Goal: Communication & Community: Participate in discussion

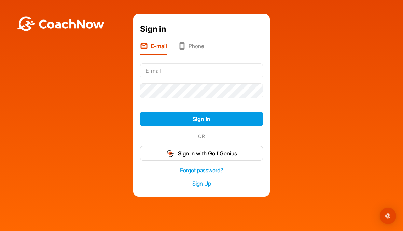
click at [215, 70] on input "text" at bounding box center [201, 70] width 123 height 15
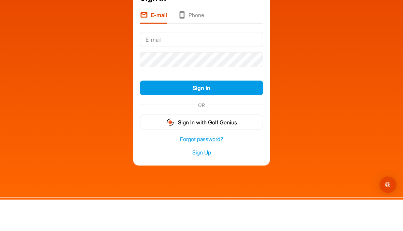
click at [295, 48] on div "Sign in E-mail Phone Sign In OR Sign In with Golf Genius Forgot password? Sign …" at bounding box center [201, 105] width 396 height 183
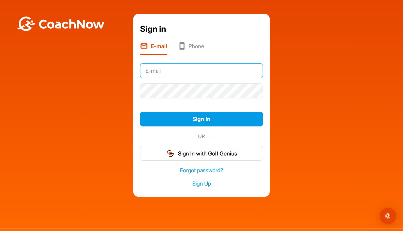
click at [185, 70] on input "text" at bounding box center [201, 70] width 123 height 15
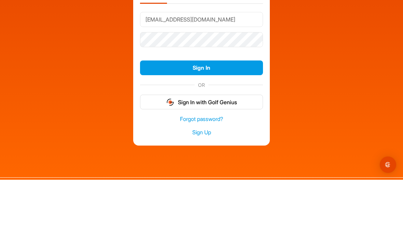
click at [226, 112] on button "Sign In" at bounding box center [201, 119] width 123 height 15
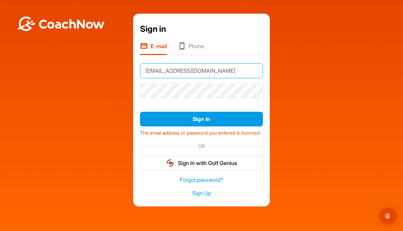
click at [209, 65] on input "[EMAIL_ADDRESS][DOMAIN_NAME]" at bounding box center [201, 70] width 123 height 15
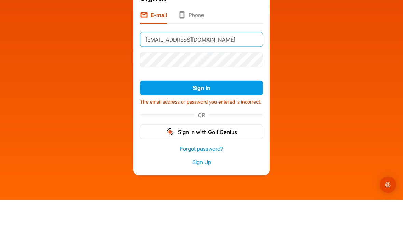
click at [208, 63] on input "[EMAIL_ADDRESS][DOMAIN_NAME]" at bounding box center [201, 70] width 123 height 15
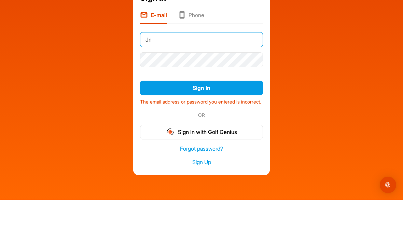
type input "J"
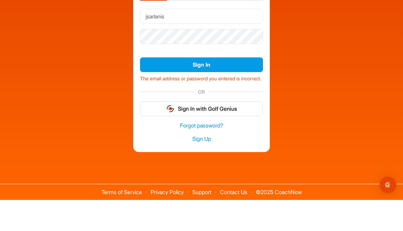
click at [231, 88] on button "Sign In" at bounding box center [201, 95] width 123 height 15
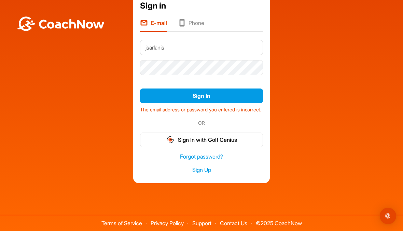
scroll to position [14, 0]
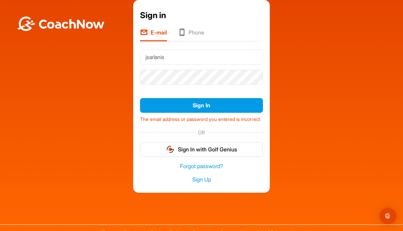
click at [185, 54] on input "jsarlanis" at bounding box center [201, 57] width 123 height 15
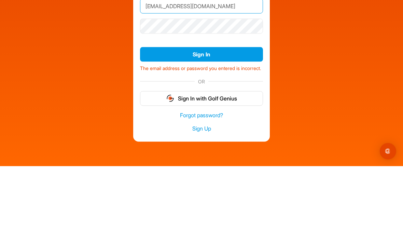
scroll to position [0, 0]
type input "[EMAIL_ADDRESS][DOMAIN_NAME]"
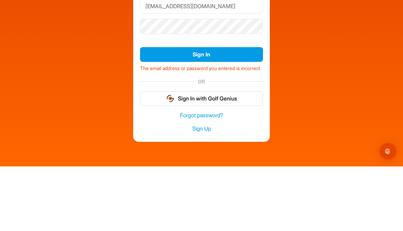
click at [235, 112] on button "Sign In" at bounding box center [201, 119] width 123 height 15
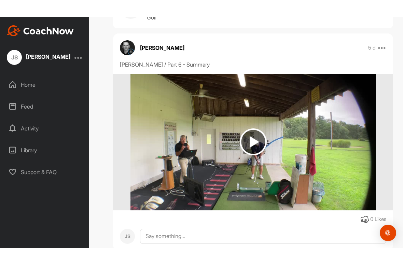
scroll to position [51, 0]
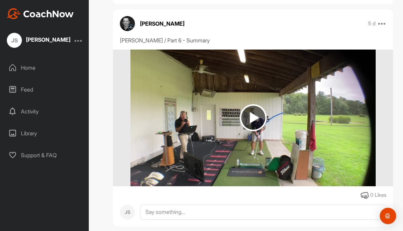
click at [261, 115] on img at bounding box center [253, 117] width 27 height 27
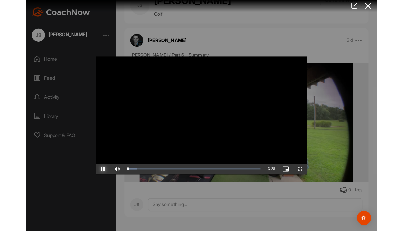
scroll to position [13, 0]
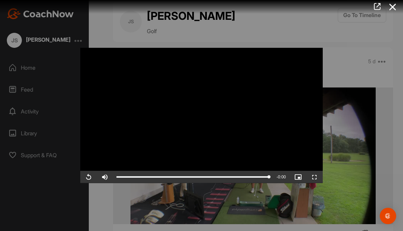
click at [394, 7] on icon at bounding box center [393, 7] width 16 height 13
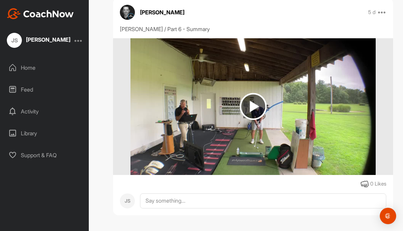
scroll to position [62, 0]
click at [41, 65] on div "Home" at bounding box center [45, 67] width 82 height 17
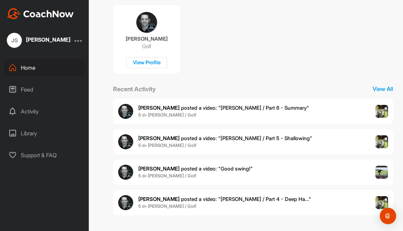
scroll to position [137, 0]
click at [311, 197] on div "Mark R. posted a video : " Dr. Neal / Part 4 - Deep Ha... " 5 d • Jim S. / Golf" at bounding box center [253, 202] width 280 height 25
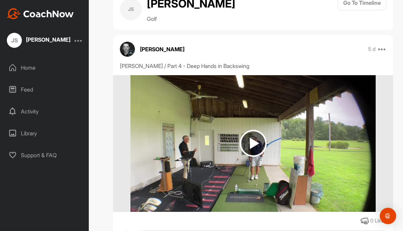
scroll to position [30, 0]
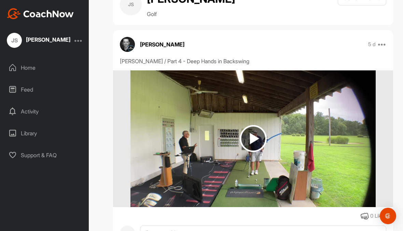
click at [258, 139] on img at bounding box center [253, 138] width 27 height 27
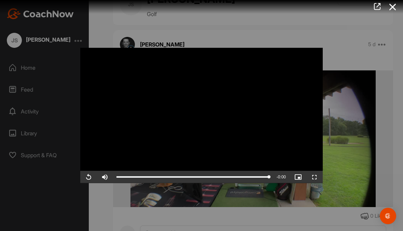
click at [396, 10] on icon at bounding box center [393, 7] width 16 height 13
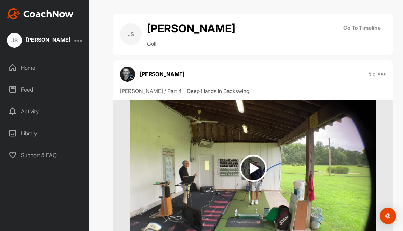
scroll to position [0, 0]
click at [40, 69] on div "Home" at bounding box center [45, 67] width 82 height 17
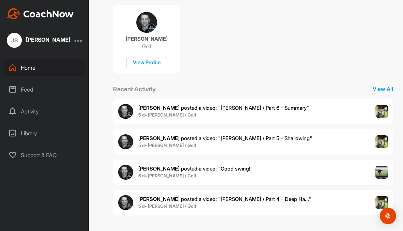
scroll to position [137, 0]
click at [291, 140] on div "Mark R. posted a video : " Dr. Neal / Part 5 - Shallowing " 5 d • Jim S. / Golf" at bounding box center [253, 141] width 280 height 25
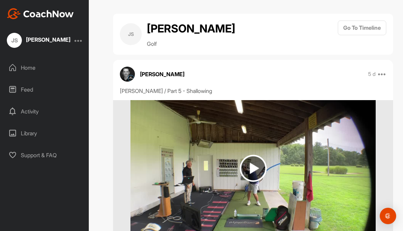
click at [257, 167] on img at bounding box center [253, 168] width 27 height 27
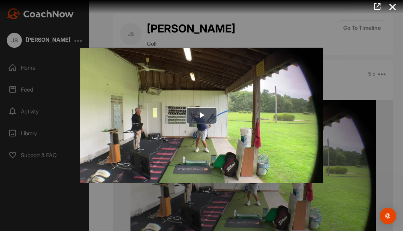
click at [202, 115] on span "Video Player" at bounding box center [202, 115] width 0 height 0
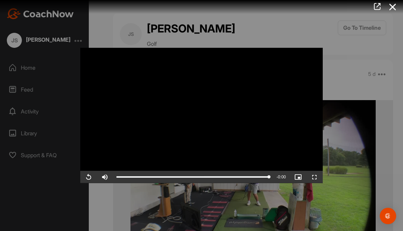
click at [394, 8] on icon at bounding box center [393, 7] width 16 height 13
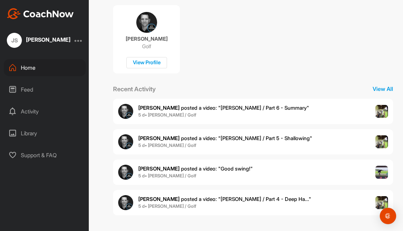
scroll to position [137, 0]
click at [275, 169] on div "Mark R. posted a video : " Good swing! " 5 d • Jim S. / Golf" at bounding box center [253, 172] width 280 height 25
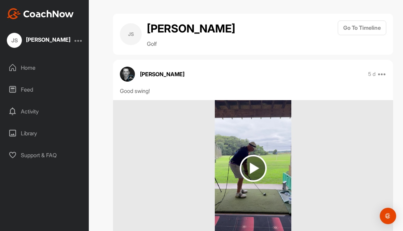
click at [258, 167] on img at bounding box center [253, 168] width 27 height 27
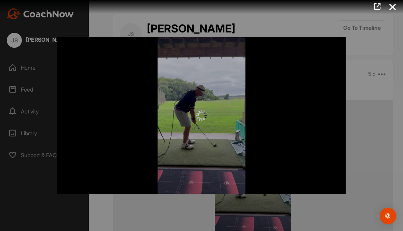
click at [293, 124] on div at bounding box center [201, 115] width 289 height 156
click at [393, 8] on icon at bounding box center [393, 7] width 16 height 13
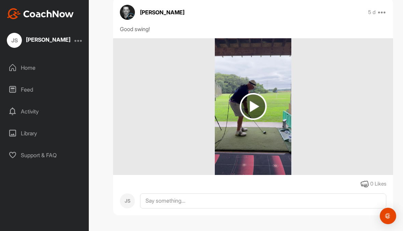
scroll to position [62, 0]
